Goal: Task Accomplishment & Management: Manage account settings

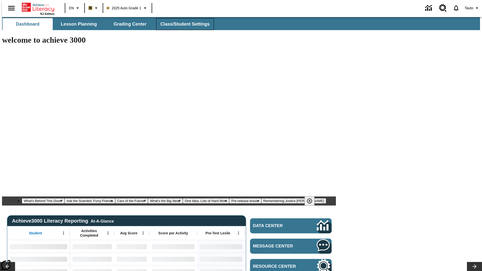
click at [182, 24] on span "Class/Student Settings" at bounding box center [184, 24] width 49 height 6
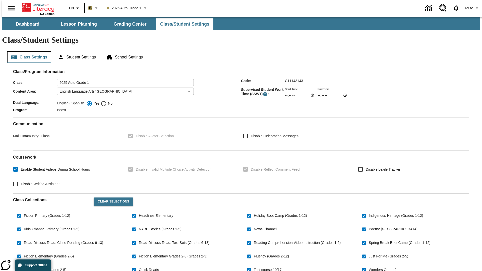
click at [27, 51] on button "Class Settings" at bounding box center [29, 57] width 44 height 12
checkbox input "true"
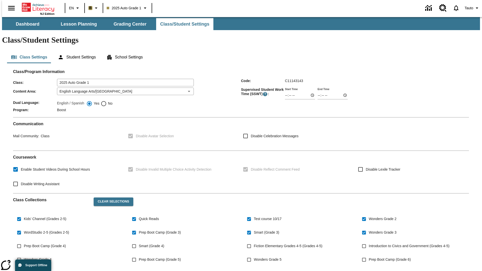
scroll to position [74, 0]
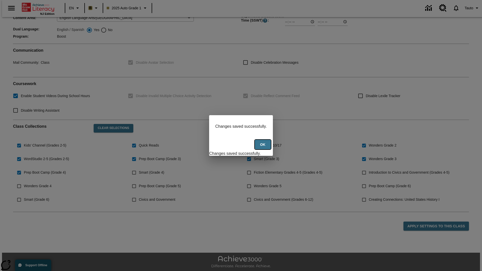
click at [263, 147] on button "Ok" at bounding box center [263, 145] width 16 height 10
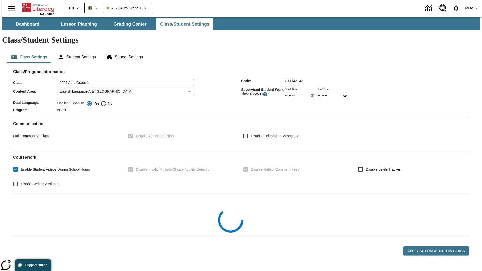
scroll to position [74, 0]
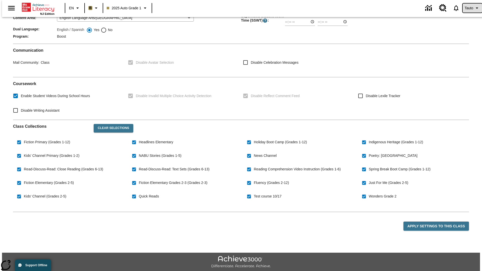
click at [470, 8] on span "Tauto" at bounding box center [469, 8] width 9 height 5
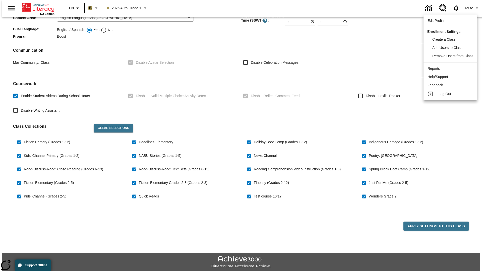
click at [451, 94] on span "Log Out" at bounding box center [444, 94] width 13 height 4
